Goal: Task Accomplishment & Management: Complete application form

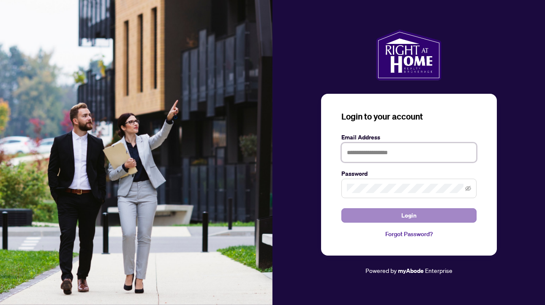
type input "**********"
click at [384, 218] on button "Login" at bounding box center [408, 215] width 135 height 14
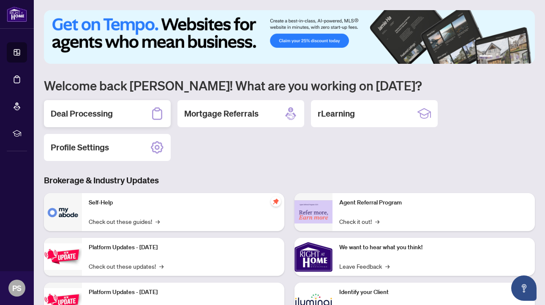
click at [84, 116] on h2 "Deal Processing" at bounding box center [82, 114] width 62 height 12
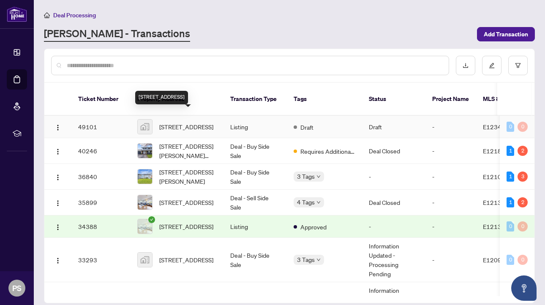
click at [182, 122] on span "[STREET_ADDRESS]" at bounding box center [186, 126] width 54 height 9
click at [185, 122] on span "[STREET_ADDRESS]" at bounding box center [186, 126] width 54 height 9
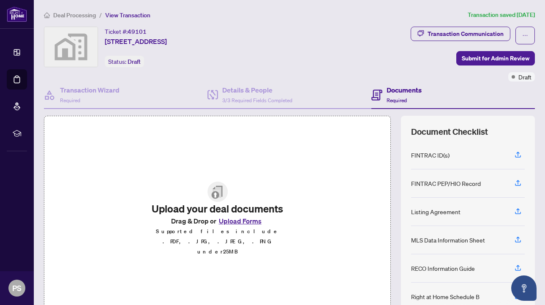
click at [213, 202] on img at bounding box center [217, 192] width 20 height 20
click at [217, 202] on img at bounding box center [217, 192] width 20 height 20
click at [217, 201] on img at bounding box center [217, 192] width 20 height 20
click at [402, 91] on h4 "Documents" at bounding box center [403, 90] width 35 height 10
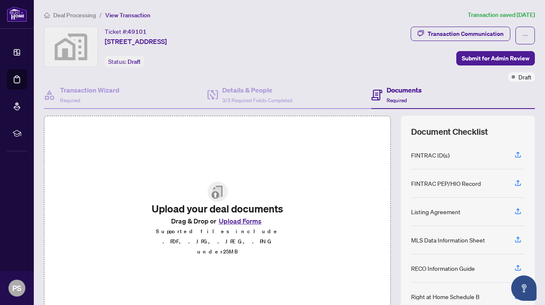
click at [237, 226] on button "Upload Forms" at bounding box center [240, 220] width 48 height 11
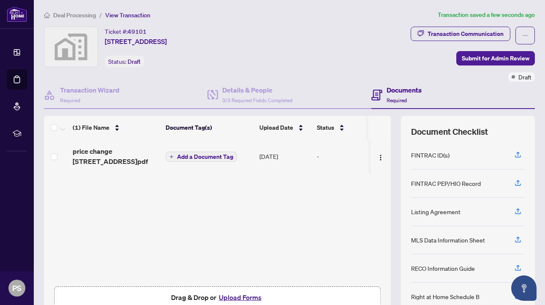
scroll to position [48, 0]
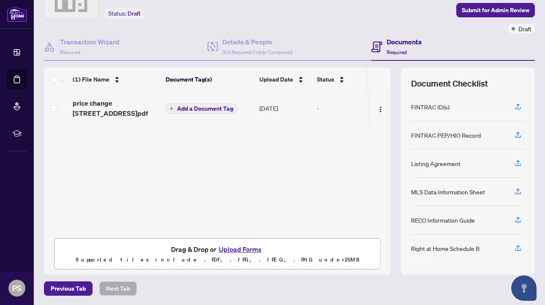
click at [236, 250] on button "Upload Forms" at bounding box center [240, 249] width 48 height 11
click at [247, 250] on button "Upload Forms" at bounding box center [240, 249] width 48 height 11
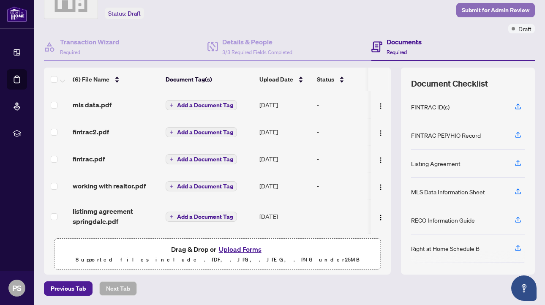
click at [482, 8] on span "Submit for Admin Review" at bounding box center [496, 10] width 68 height 14
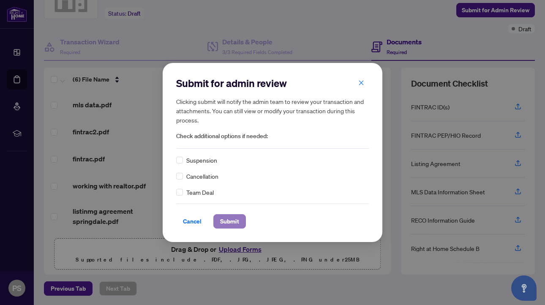
click at [232, 223] on span "Submit" at bounding box center [229, 222] width 19 height 14
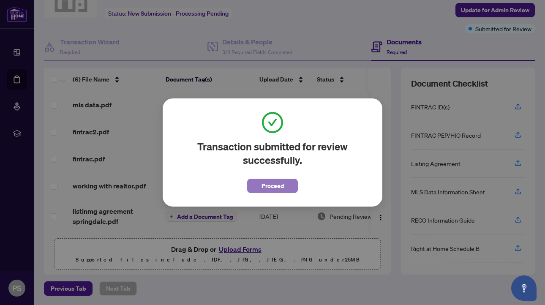
click at [270, 187] on span "Proceed" at bounding box center [272, 186] width 22 height 14
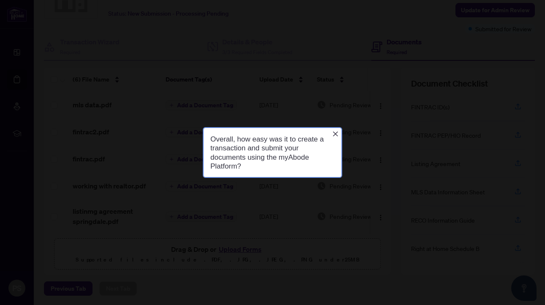
scroll to position [0, 0]
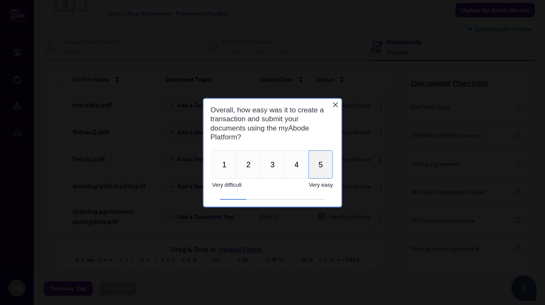
click at [318, 168] on button "5" at bounding box center [320, 164] width 24 height 28
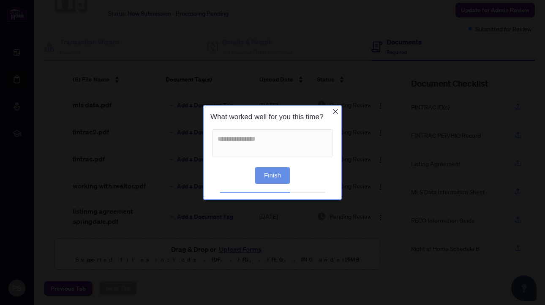
click at [335, 111] on icon "Close button" at bounding box center [335, 111] width 5 height 5
